Goal: Transaction & Acquisition: Purchase product/service

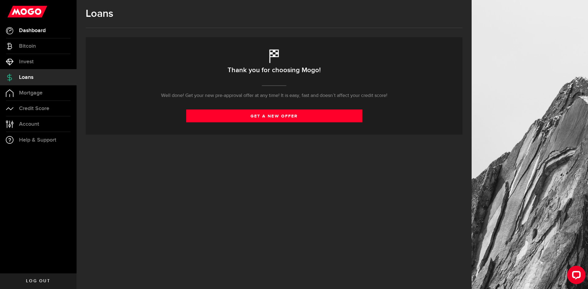
click at [34, 31] on span "Dashboard" at bounding box center [32, 31] width 27 height 6
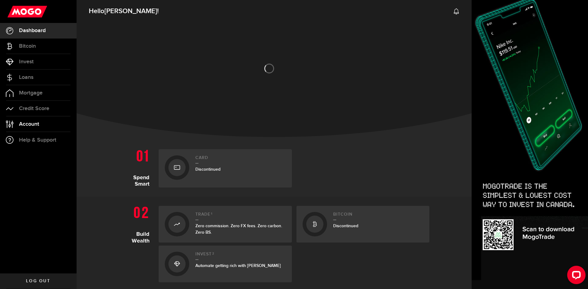
click at [25, 125] on span "Account" at bounding box center [29, 124] width 20 height 6
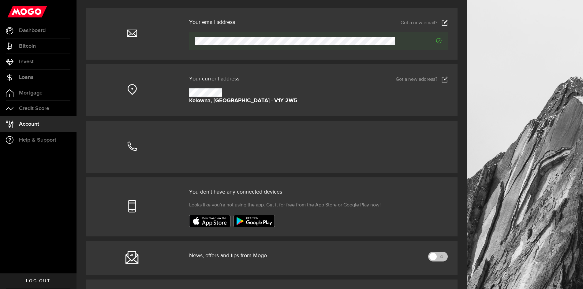
scroll to position [61, 0]
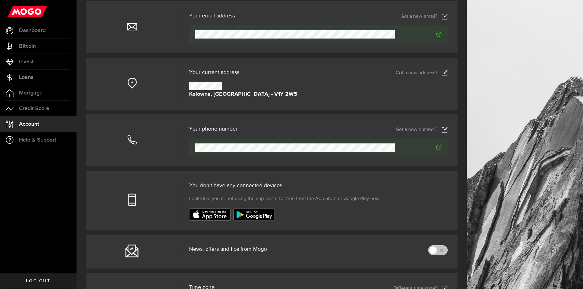
click at [434, 71] on link "Got a new address?" at bounding box center [422, 73] width 52 height 6
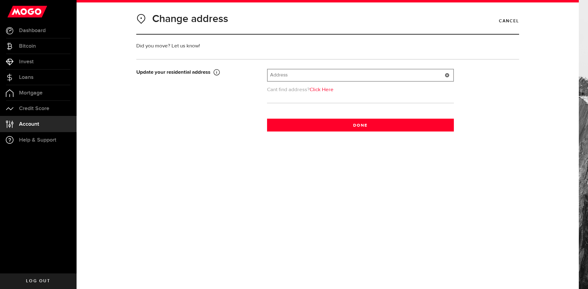
click at [304, 73] on input "text" at bounding box center [359, 75] width 185 height 12
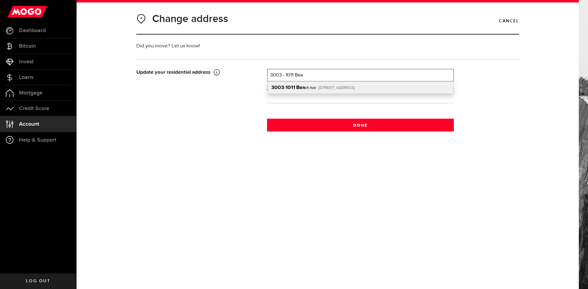
click at [312, 84] on div "3003 - 1011 Bea ch Ave Vancouver, BC, V6E 1T8" at bounding box center [360, 88] width 185 height 12
type input "3003-1011 Beach Ave"
type input "1011"
type input "Beach Ave"
type input "Vancouver"
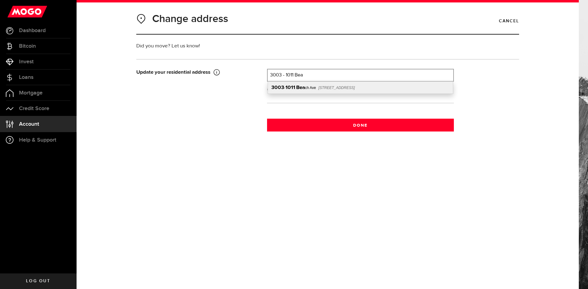
type input "3003"
select select "BC"
type input "V6E 1T8"
type input "[GEOGRAPHIC_DATA]"
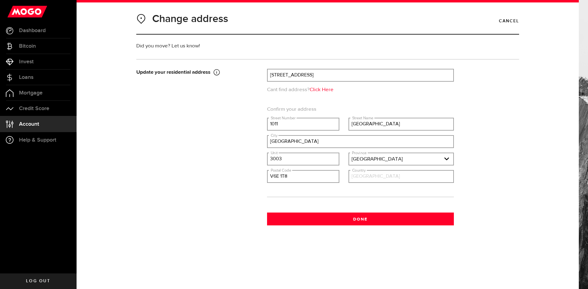
click at [373, 176] on input "[GEOGRAPHIC_DATA]" at bounding box center [401, 177] width 104 height 12
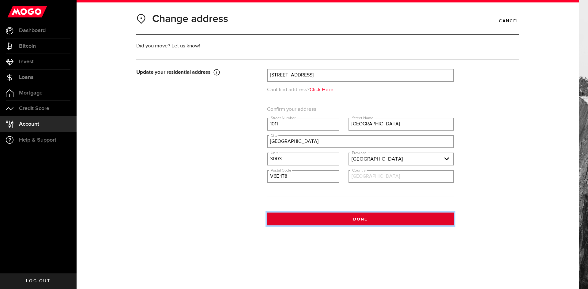
click at [355, 216] on button "Done" at bounding box center [360, 219] width 187 height 13
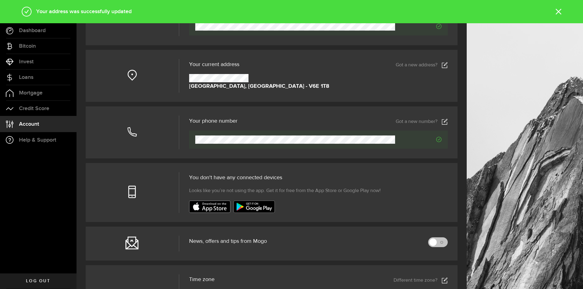
scroll to position [23, 0]
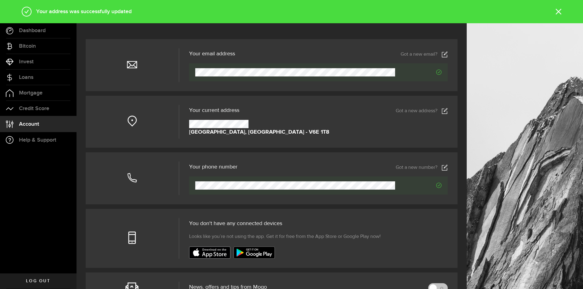
click at [557, 9] on icon at bounding box center [558, 12] width 6 height 6
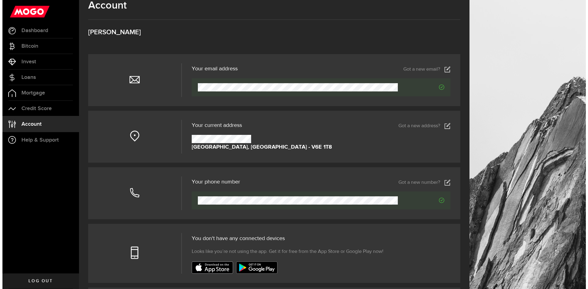
scroll to position [0, 0]
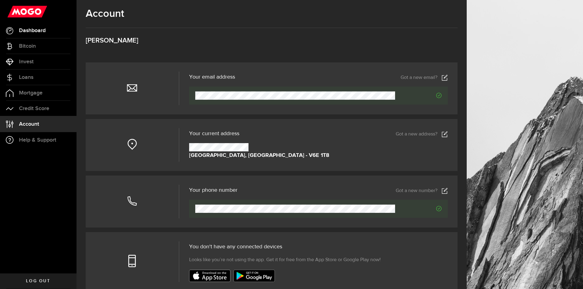
click at [28, 31] on span "Dashboard" at bounding box center [32, 31] width 27 height 6
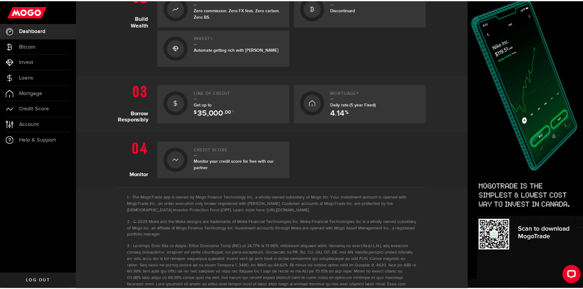
scroll to position [274, 0]
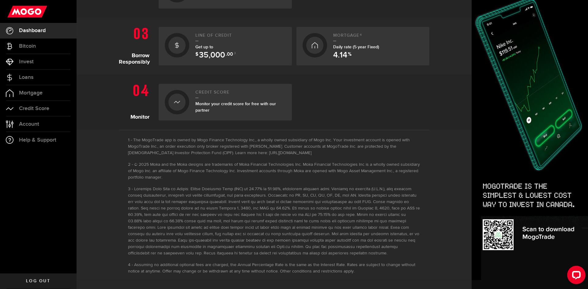
click at [176, 45] on icon at bounding box center [177, 45] width 6 height 10
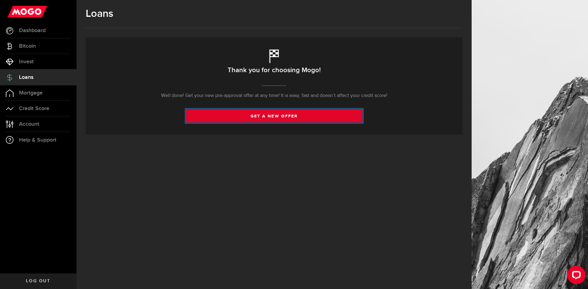
click at [279, 118] on link "get a new offer" at bounding box center [274, 116] width 176 height 13
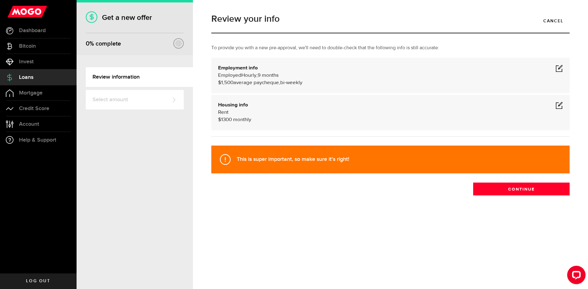
click at [559, 67] on span at bounding box center [558, 68] width 7 height 7
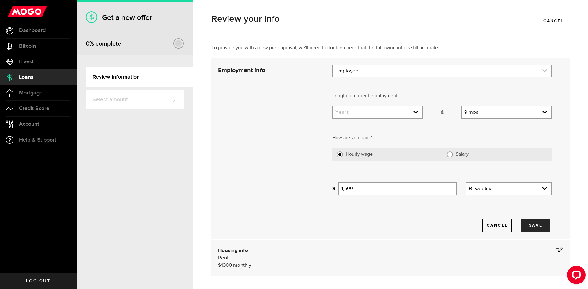
click at [416, 70] on link "expand select" at bounding box center [442, 71] width 218 height 12
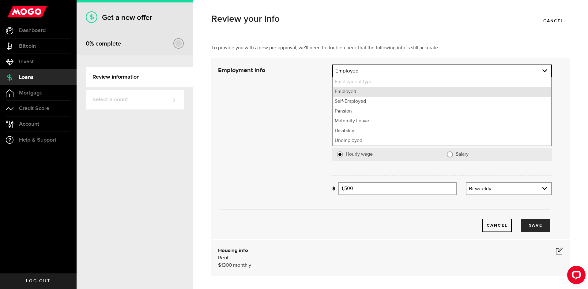
click at [352, 92] on li "Employed" at bounding box center [442, 92] width 218 height 10
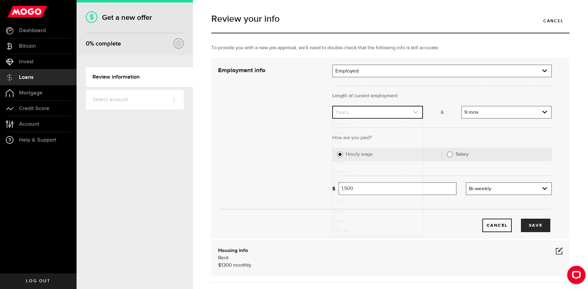
click at [394, 112] on link "expand select" at bounding box center [377, 113] width 89 height 12
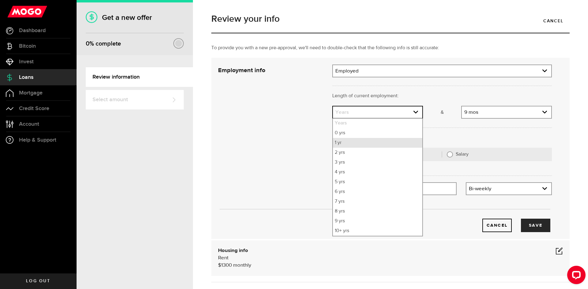
click at [344, 142] on li "1 yr" at bounding box center [377, 143] width 89 height 10
select select "1"
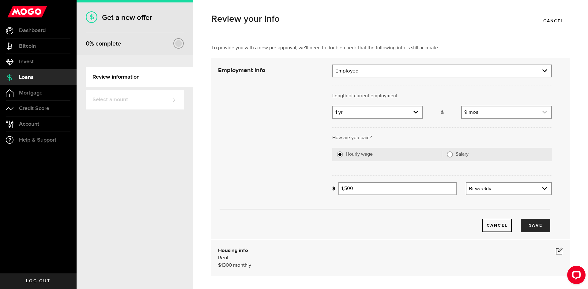
click at [518, 112] on link "expand select" at bounding box center [506, 113] width 89 height 12
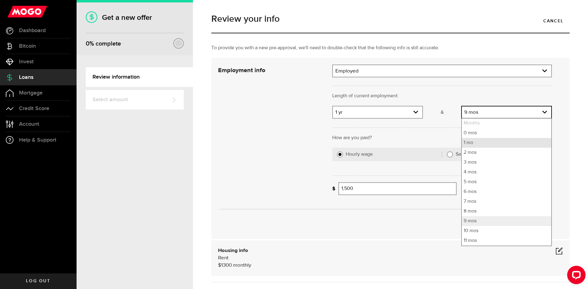
click at [464, 144] on li "1 mo" at bounding box center [506, 143] width 89 height 10
select select "1"
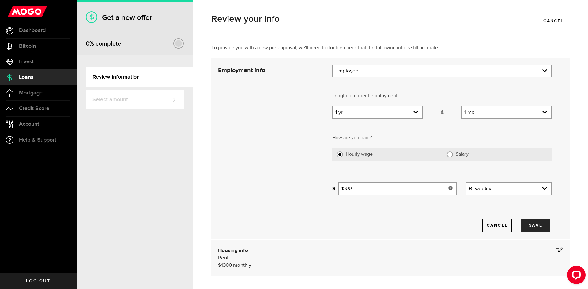
drag, startPoint x: 350, startPoint y: 189, endPoint x: 317, endPoint y: 190, distance: 32.8
click at [317, 190] on div "Employment info Employment type What's your employment situation like? Employed…" at bounding box center [384, 149] width 343 height 168
type input "1,500"
click at [529, 183] on link "expand select" at bounding box center [508, 189] width 85 height 12
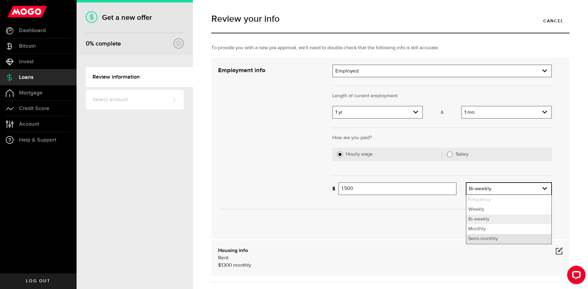
click at [489, 240] on li "Semi-monthly" at bounding box center [508, 239] width 85 height 10
select select "semi_monthly"
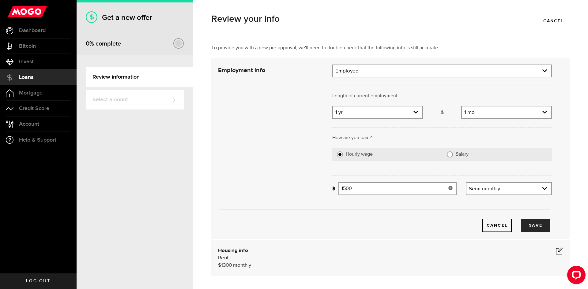
drag, startPoint x: 391, startPoint y: 191, endPoint x: 308, endPoint y: 187, distance: 83.0
click at [308, 187] on div "Employment info Employment type What's your employment situation like? Employed…" at bounding box center [384, 149] width 343 height 168
drag, startPoint x: 349, startPoint y: 189, endPoint x: 343, endPoint y: 190, distance: 6.1
click at [343, 190] on input "2200" at bounding box center [397, 188] width 118 height 13
click at [288, 170] on div "Cancel Save" at bounding box center [385, 149] width 352 height 168
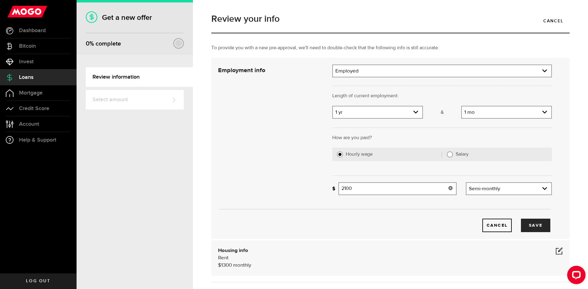
drag, startPoint x: 354, startPoint y: 190, endPoint x: 342, endPoint y: 192, distance: 12.1
click at [342, 192] on input "2100" at bounding box center [397, 188] width 118 height 13
click at [281, 166] on div "Cancel Save" at bounding box center [385, 149] width 352 height 168
drag, startPoint x: 346, startPoint y: 189, endPoint x: 342, endPoint y: 189, distance: 4.3
click at [342, 189] on input "2200" at bounding box center [397, 188] width 118 height 13
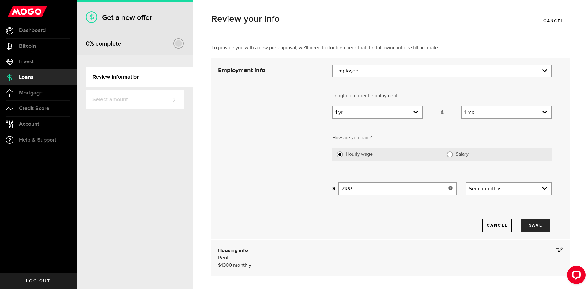
type input "2,100"
drag, startPoint x: 314, startPoint y: 179, endPoint x: 267, endPoint y: 86, distance: 103.7
click at [314, 178] on div "Cancel Save" at bounding box center [385, 149] width 352 height 168
click at [530, 225] on button "Save" at bounding box center [535, 225] width 29 height 13
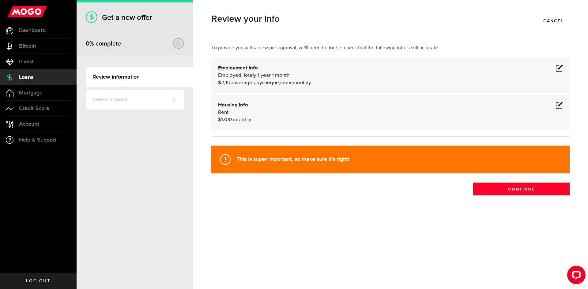
click at [557, 106] on span at bounding box center [558, 105] width 7 height 7
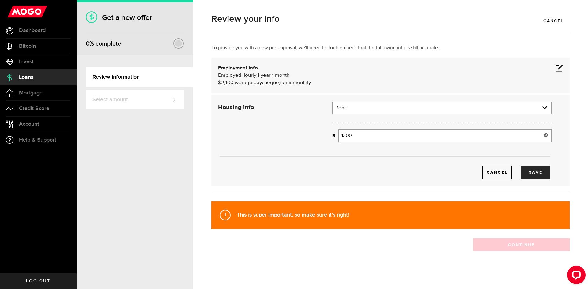
drag, startPoint x: 356, startPoint y: 136, endPoint x: 336, endPoint y: 139, distance: 19.7
click at [336, 139] on div "How much is your monthly payment? 1300 Monthly mortgage/rent" at bounding box center [441, 135] width 219 height 13
type input "1,483"
click at [528, 174] on button "Save" at bounding box center [535, 172] width 29 height 13
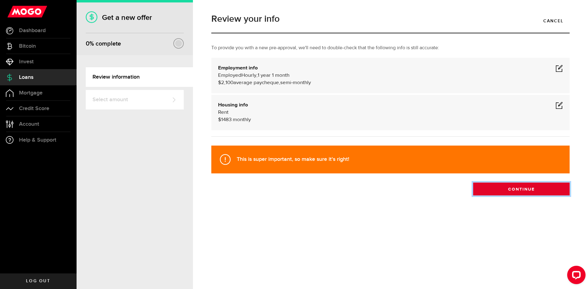
click at [517, 188] on button "Continue" at bounding box center [521, 189] width 96 height 13
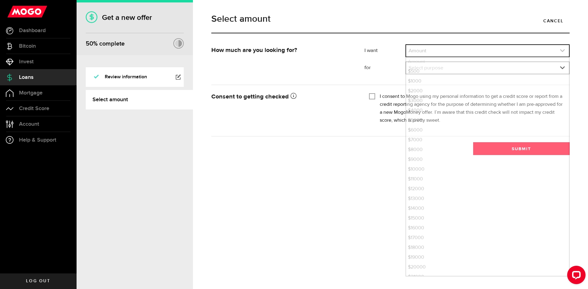
click at [435, 54] on link "expand select" at bounding box center [487, 51] width 163 height 12
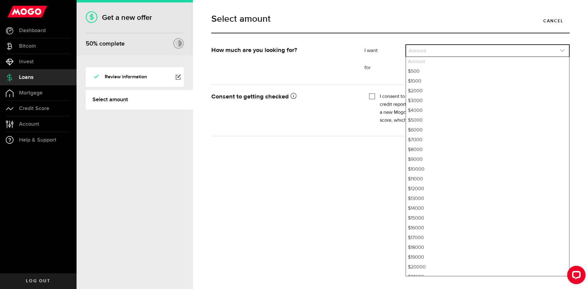
click at [437, 50] on link "expand select" at bounding box center [487, 51] width 163 height 12
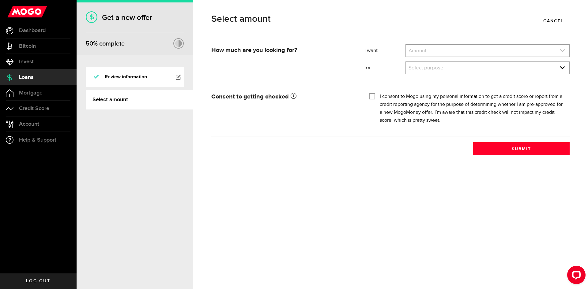
click at [447, 50] on link "expand select" at bounding box center [487, 51] width 163 height 12
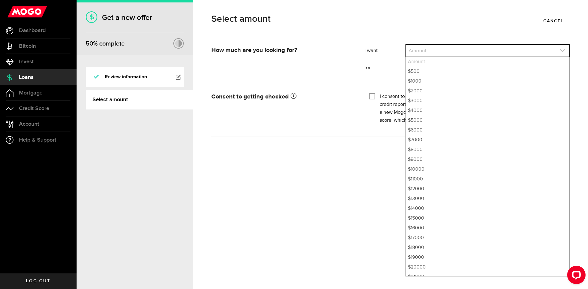
click at [429, 48] on link "expand select" at bounding box center [487, 51] width 163 height 12
click at [423, 81] on li "$1000" at bounding box center [487, 82] width 163 height 10
select select "1000"
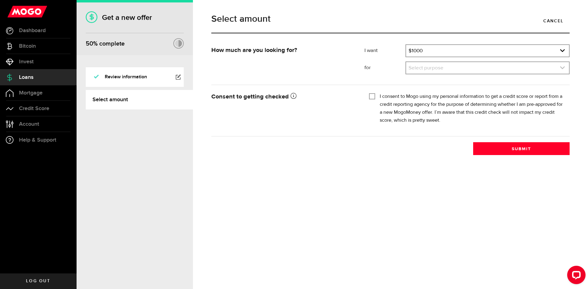
click at [439, 69] on link "expand select" at bounding box center [487, 68] width 163 height 12
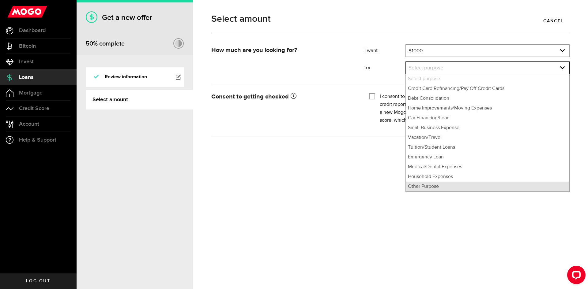
click at [437, 187] on li "Other Purpose" at bounding box center [487, 187] width 163 height 10
select select "Other Purpose"
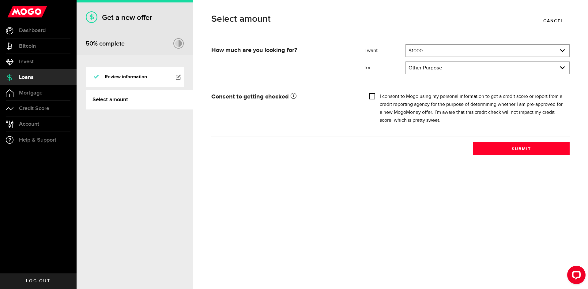
click at [372, 95] on input "I consent to Mogo using my personal information to get a credit score or report…" at bounding box center [372, 96] width 6 height 6
checkbox input "true"
click at [516, 147] on button "Submit" at bounding box center [521, 148] width 96 height 13
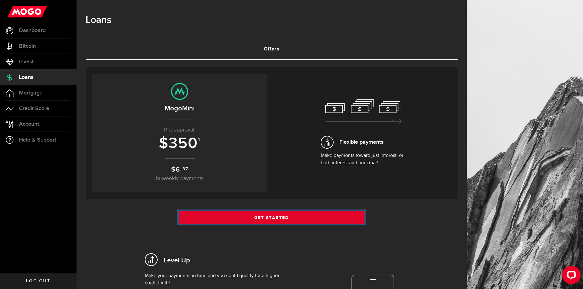
click at [289, 219] on link "Get Started" at bounding box center [272, 217] width 186 height 13
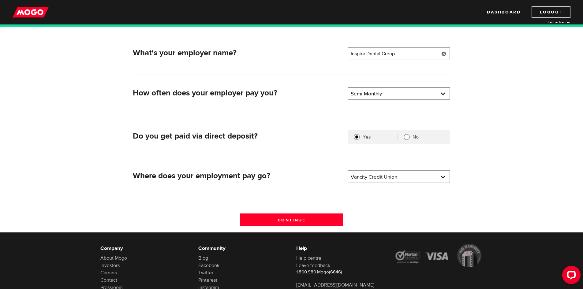
scroll to position [92, 0]
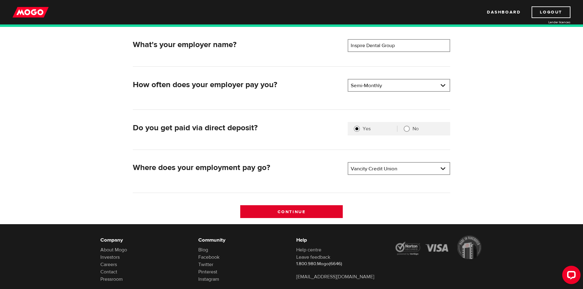
click at [289, 211] on input "Continue" at bounding box center [291, 211] width 103 height 13
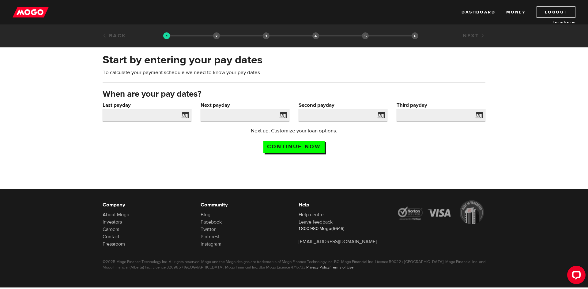
click at [184, 116] on span at bounding box center [183, 116] width 9 height 10
click at [139, 113] on input "Last payday" at bounding box center [147, 115] width 89 height 13
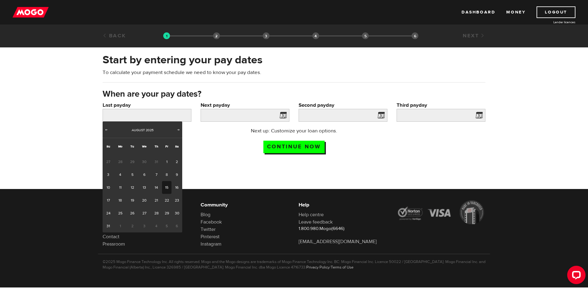
click at [165, 188] on link "15" at bounding box center [166, 187] width 9 height 13
type input "2025/08/15"
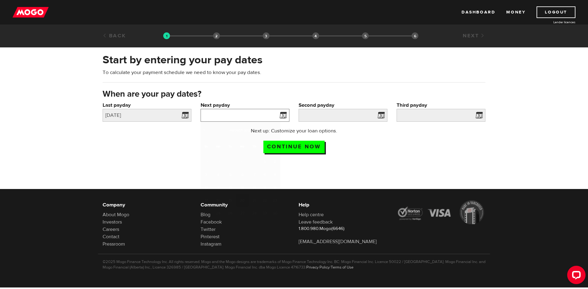
click at [272, 116] on input "Next payday" at bounding box center [244, 115] width 89 height 13
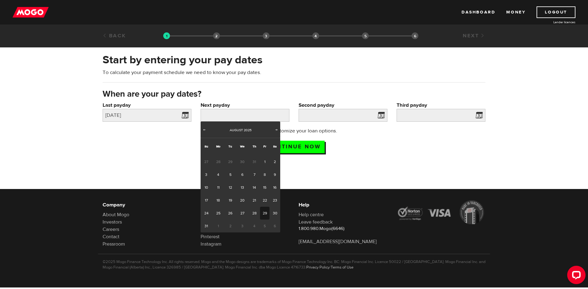
click at [263, 213] on link "29" at bounding box center [264, 213] width 9 height 13
type input "2025/08/29"
type input "2025/9/13"
type input "2025/9/28"
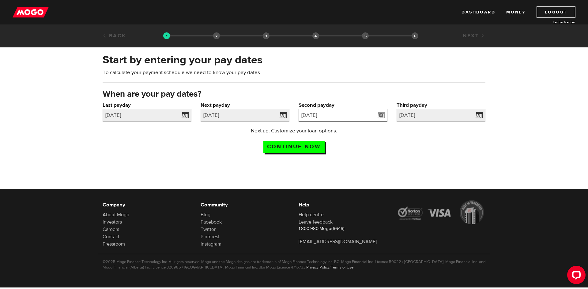
click at [368, 114] on input "2025/9/13" at bounding box center [342, 115] width 89 height 13
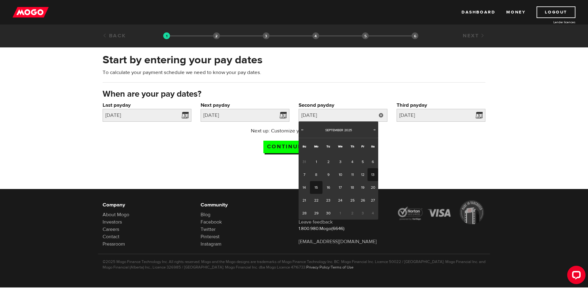
click at [315, 187] on link "15" at bounding box center [316, 187] width 13 height 13
type input "2025/09/15"
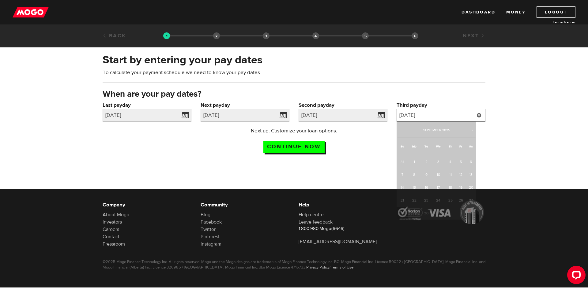
click at [441, 114] on input "2025/9/28" at bounding box center [440, 115] width 89 height 13
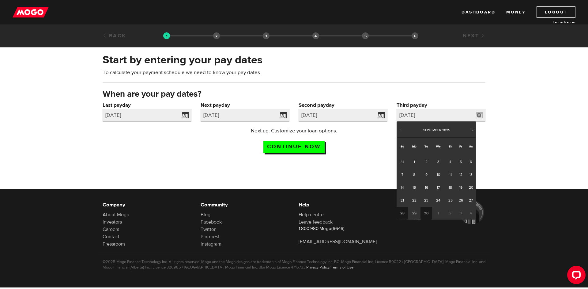
click at [424, 212] on link "30" at bounding box center [425, 213] width 11 height 13
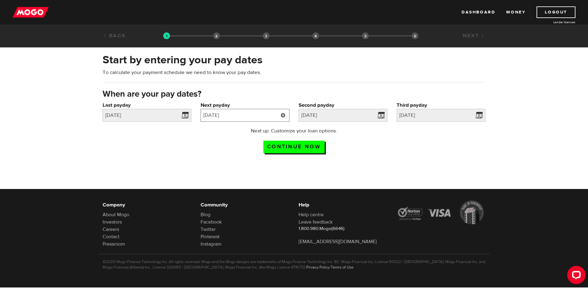
click at [258, 115] on input "2025/08/29" at bounding box center [244, 115] width 89 height 13
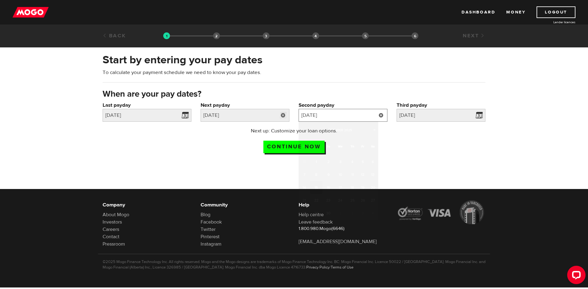
click at [363, 113] on input "2025/09/15" at bounding box center [342, 115] width 89 height 13
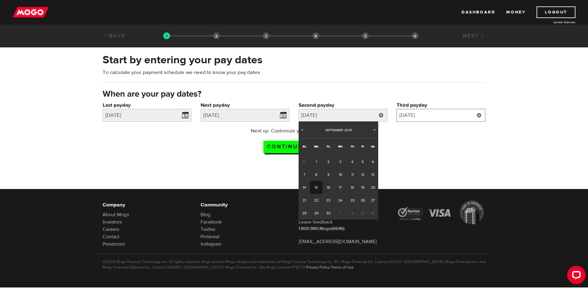
click at [443, 115] on input "2025/09/30" at bounding box center [440, 115] width 89 height 13
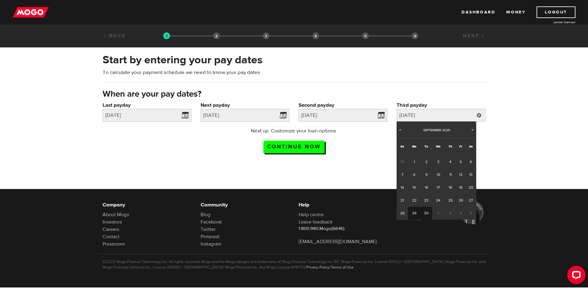
click at [414, 214] on link "29" at bounding box center [414, 213] width 13 height 13
type input "2025/09/29"
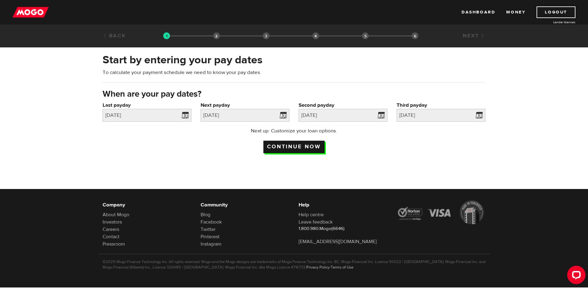
click at [279, 147] on input "Continue now" at bounding box center [293, 147] width 61 height 13
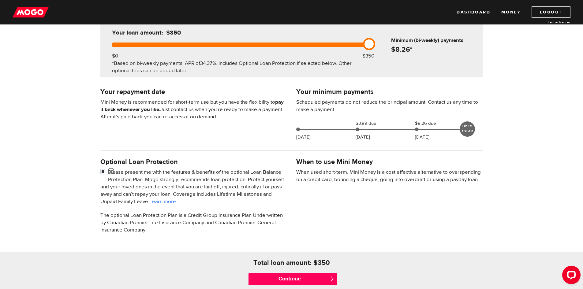
scroll to position [92, 0]
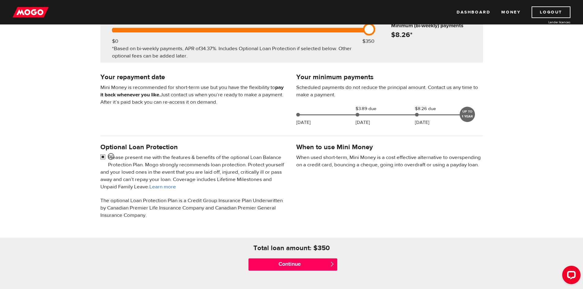
click at [102, 157] on input "checkbox" at bounding box center [104, 158] width 8 height 8
checkbox input "false"
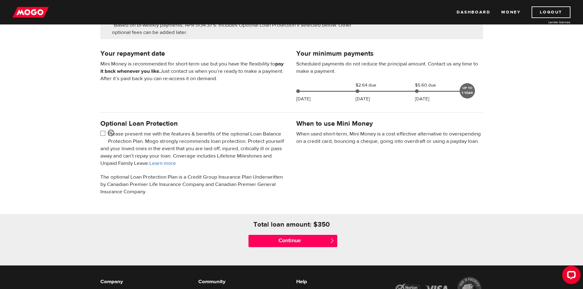
scroll to position [122, 0]
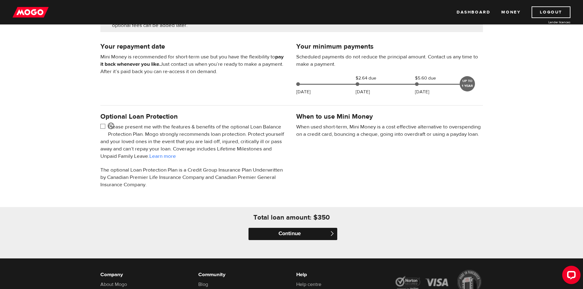
click at [299, 231] on input "Continue" at bounding box center [293, 234] width 89 height 12
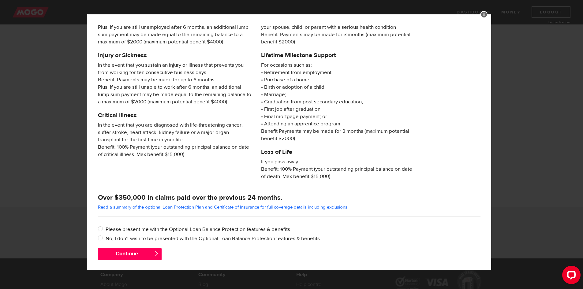
scroll to position [49, 0]
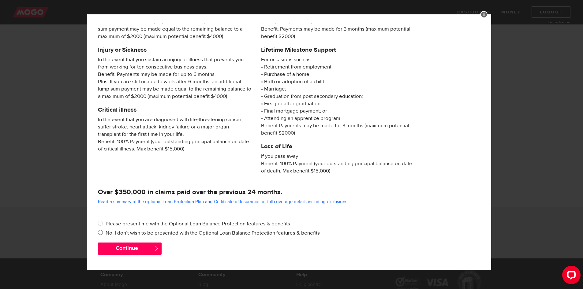
click at [100, 233] on input "No, I don’t wish to be presented with the Optional Loan Balance Protection feat…" at bounding box center [102, 234] width 8 height 8
radio input "true"
click at [150, 251] on button "Continue" at bounding box center [130, 249] width 64 height 12
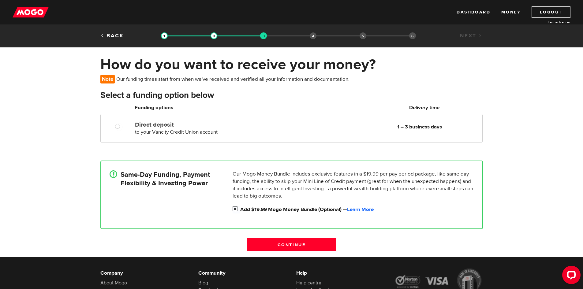
click at [235, 210] on input "Add $19.99 Mogo Money Bundle (Optional) — Learn More" at bounding box center [237, 210] width 8 height 8
checkbox input "false"
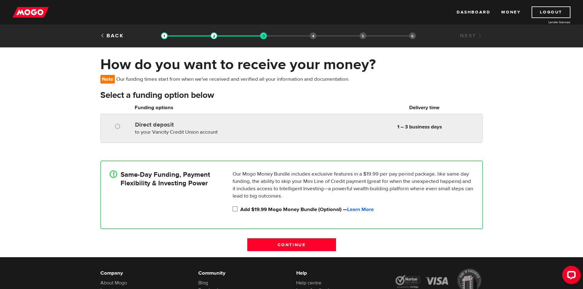
radio input "true"
click at [118, 125] on input "Direct deposit" at bounding box center [119, 127] width 8 height 8
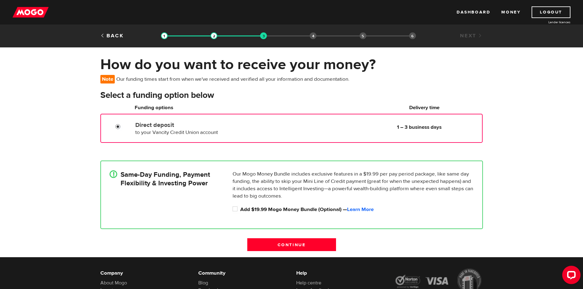
click at [192, 180] on h4 "Same-Day Funding, Payment Flexibility & Investing Power" at bounding box center [165, 178] width 89 height 17
click at [119, 126] on input "Direct deposit" at bounding box center [119, 128] width 8 height 8
click at [429, 122] on div "Direct deposit to your Vancity Credit Union account Delivery in 1 – 3 business …" at bounding box center [307, 127] width 349 height 17
click at [241, 175] on p "Our Mogo Money Bundle includes exclusive features in a $19.99 per pay period pa…" at bounding box center [353, 184] width 241 height 29
click at [235, 209] on input "Add $19.99 Mogo Money Bundle (Optional) — Learn More" at bounding box center [237, 210] width 8 height 8
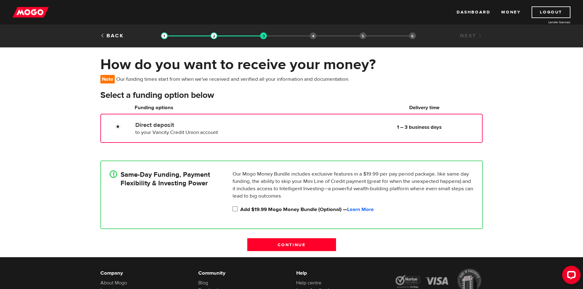
checkbox input "true"
click at [295, 243] on input "Continue" at bounding box center [291, 244] width 89 height 13
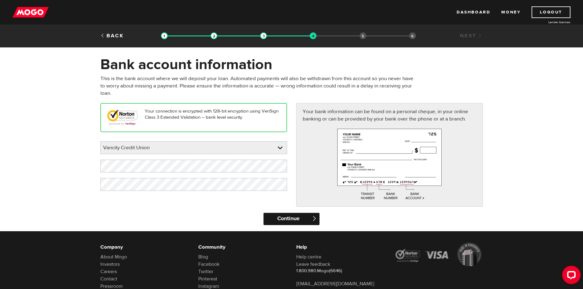
click at [288, 220] on input "Continue" at bounding box center [291, 219] width 56 height 12
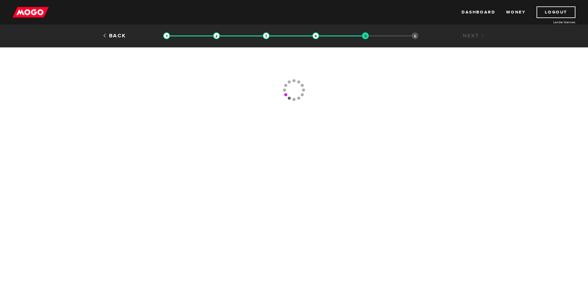
type input "(604) 900-8079"
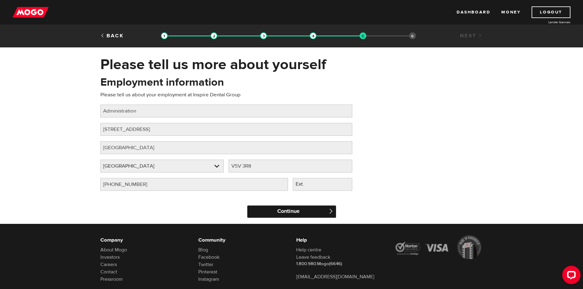
click at [298, 211] on input "Continue" at bounding box center [291, 212] width 89 height 12
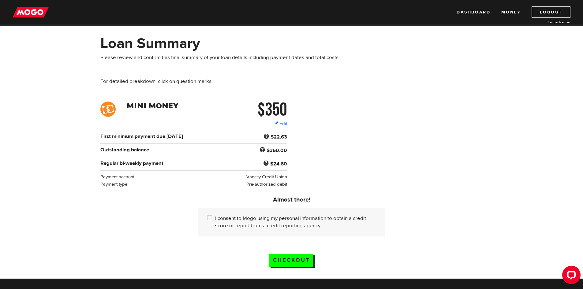
scroll to position [31, 0]
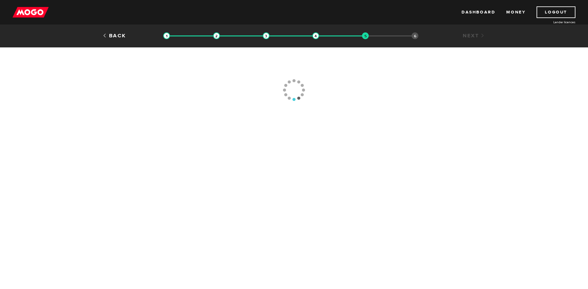
type input "[PHONE_NUMBER]"
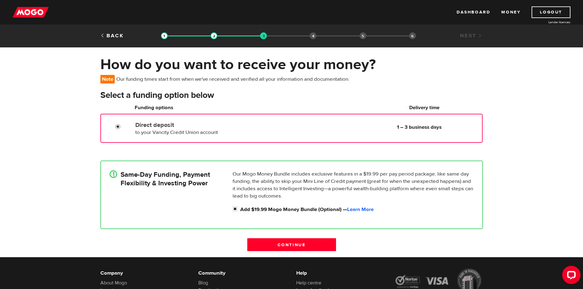
drag, startPoint x: 119, startPoint y: 125, endPoint x: 123, endPoint y: 127, distance: 5.2
click at [119, 125] on input "Direct deposit" at bounding box center [119, 128] width 8 height 8
click at [236, 212] on input "Add $19.99 Mogo Money Bundle (Optional) — Learn More" at bounding box center [237, 210] width 8 height 8
checkbox input "false"
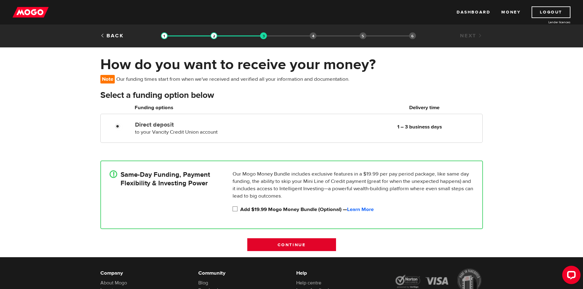
click at [296, 245] on input "Continue" at bounding box center [291, 244] width 89 height 13
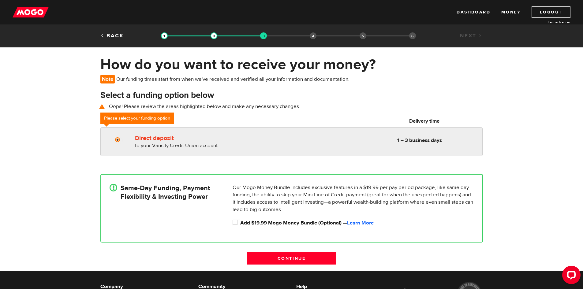
radio input "true"
click at [137, 139] on label "Direct deposit" at bounding box center [205, 138] width 141 height 7
click at [123, 139] on input "Direct deposit" at bounding box center [119, 141] width 8 height 8
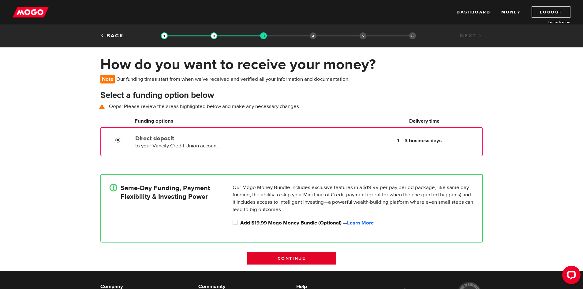
click at [304, 260] on input "Continue" at bounding box center [291, 258] width 89 height 13
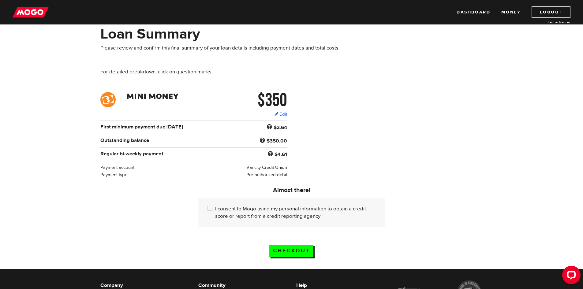
scroll to position [61, 0]
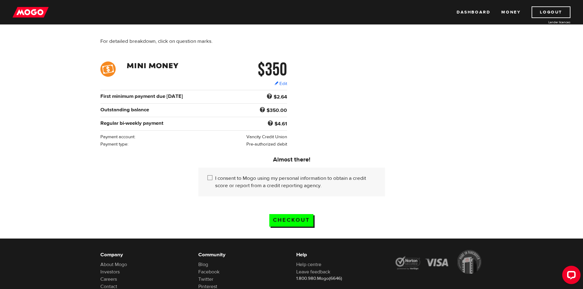
drag, startPoint x: 210, startPoint y: 178, endPoint x: 217, endPoint y: 178, distance: 7.4
click at [210, 178] on input "I consent to Mogo using my personal information to obtain a credit score or rep…" at bounding box center [211, 179] width 8 height 8
checkbox input "true"
click at [285, 216] on input "Checkout" at bounding box center [291, 220] width 44 height 13
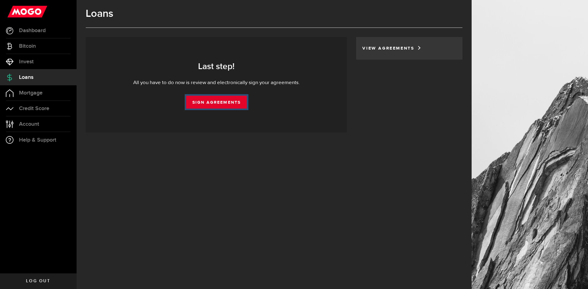
click at [218, 102] on link "Sign Agreements" at bounding box center [216, 102] width 61 height 13
click at [222, 104] on link "Sign Agreements" at bounding box center [216, 102] width 61 height 13
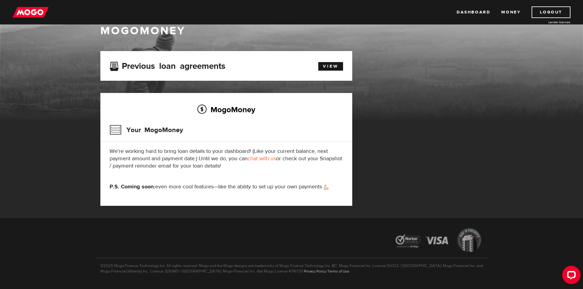
scroll to position [31, 0]
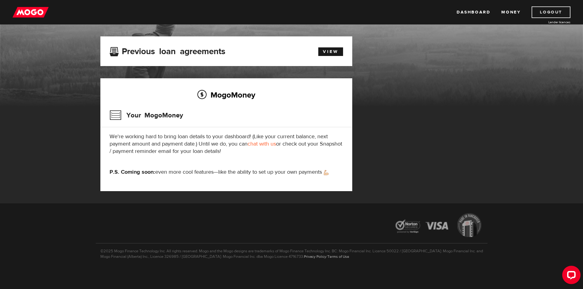
click at [545, 12] on link "Logout" at bounding box center [551, 12] width 39 height 12
